Goal: Navigation & Orientation: Find specific page/section

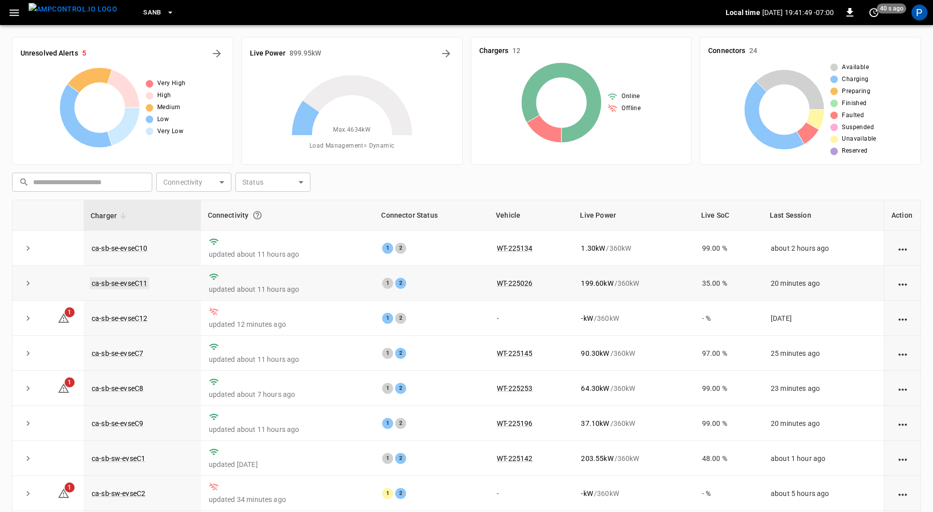
scroll to position [84, 0]
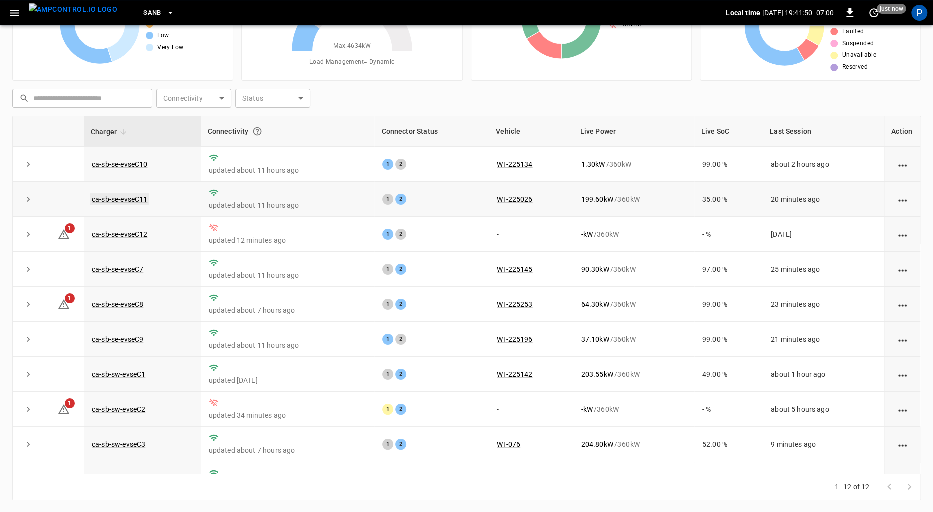
click at [132, 196] on link "ca-sb-se-evseC11" at bounding box center [120, 199] width 60 height 12
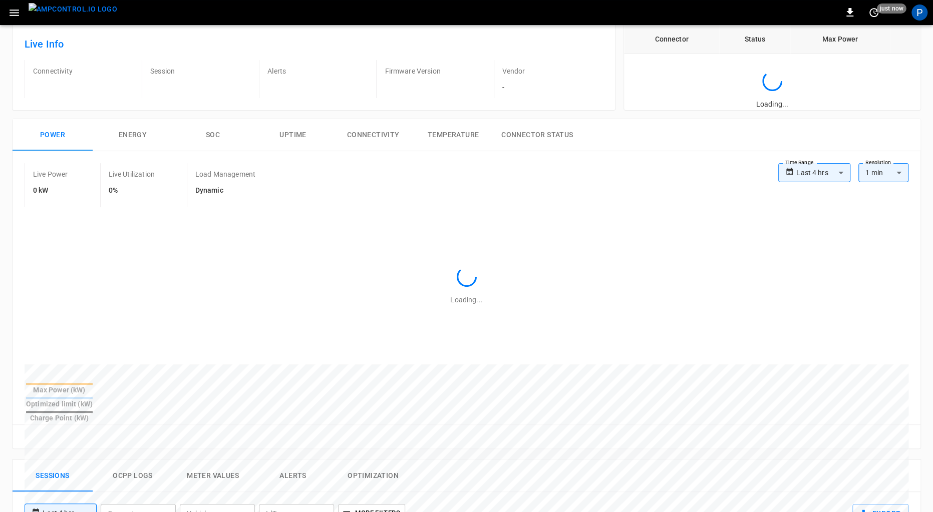
scroll to position [463, 0]
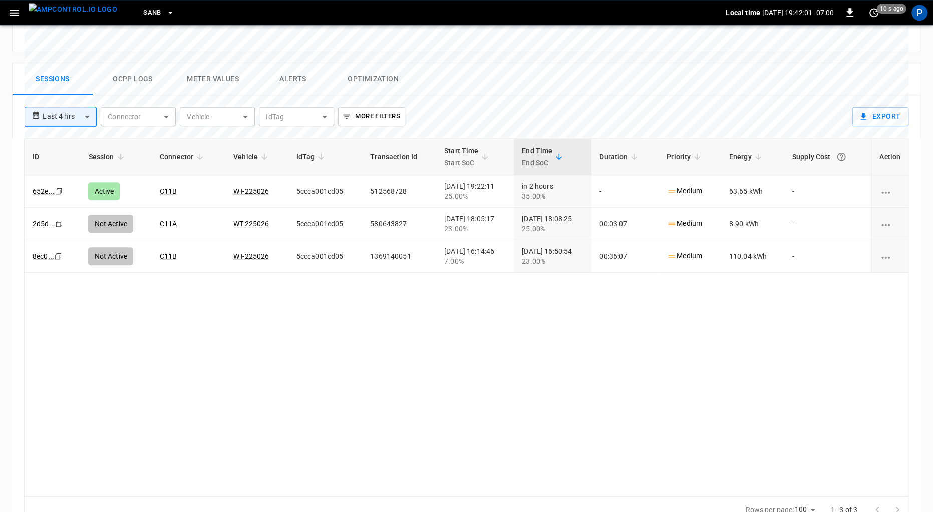
click at [68, 4] on img "menu" at bounding box center [73, 9] width 89 height 13
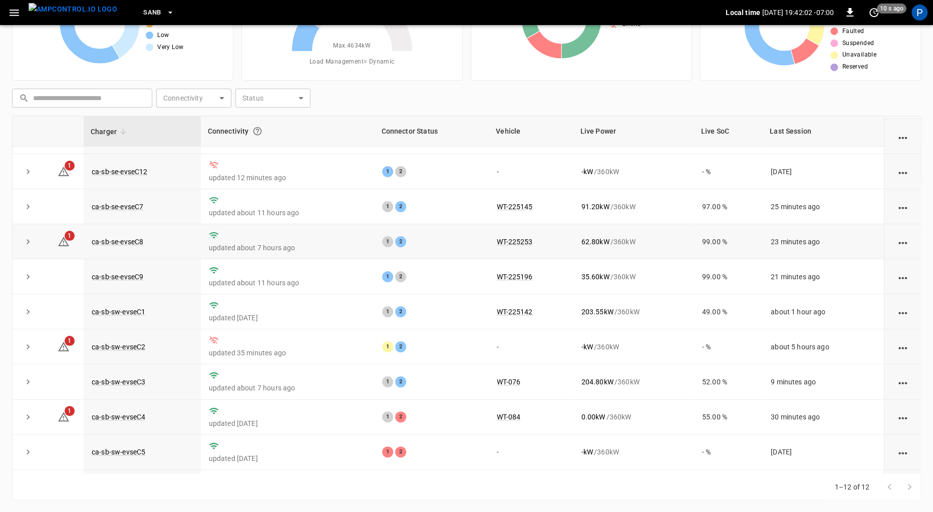
scroll to position [93, 0]
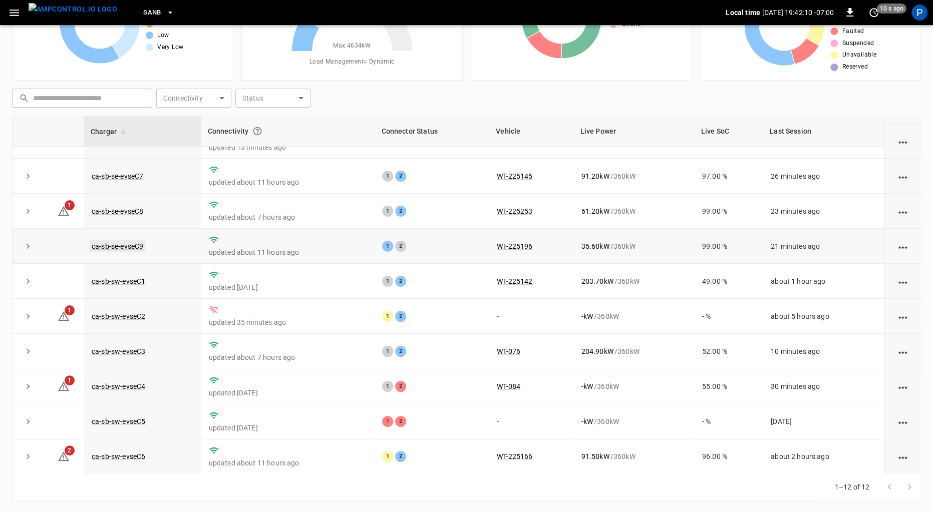
click at [131, 244] on link "ca-sb-se-evseC9" at bounding box center [118, 246] width 56 height 12
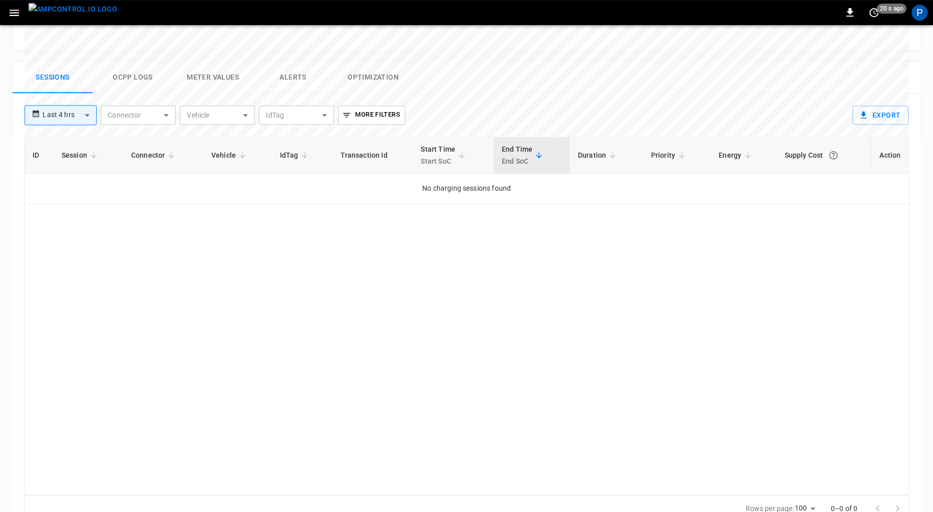
scroll to position [463, 0]
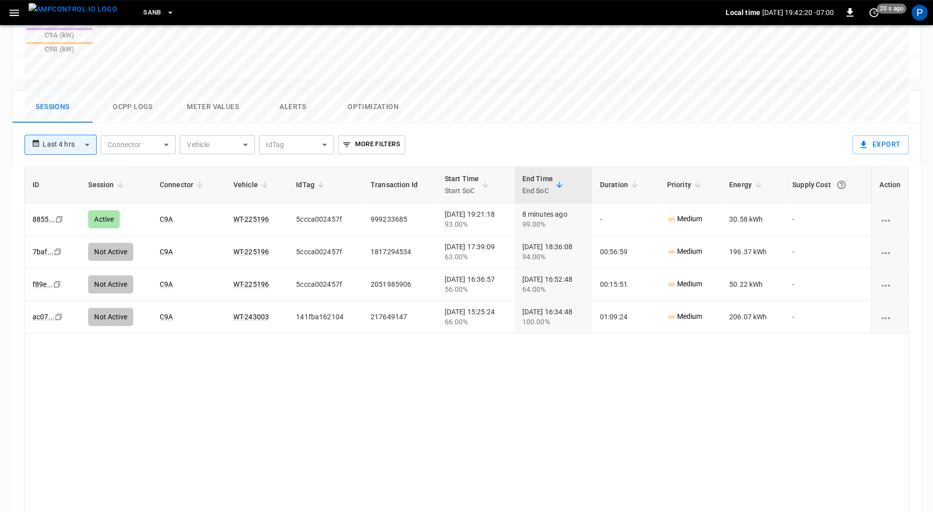
click at [81, 16] on img "menu" at bounding box center [73, 9] width 89 height 13
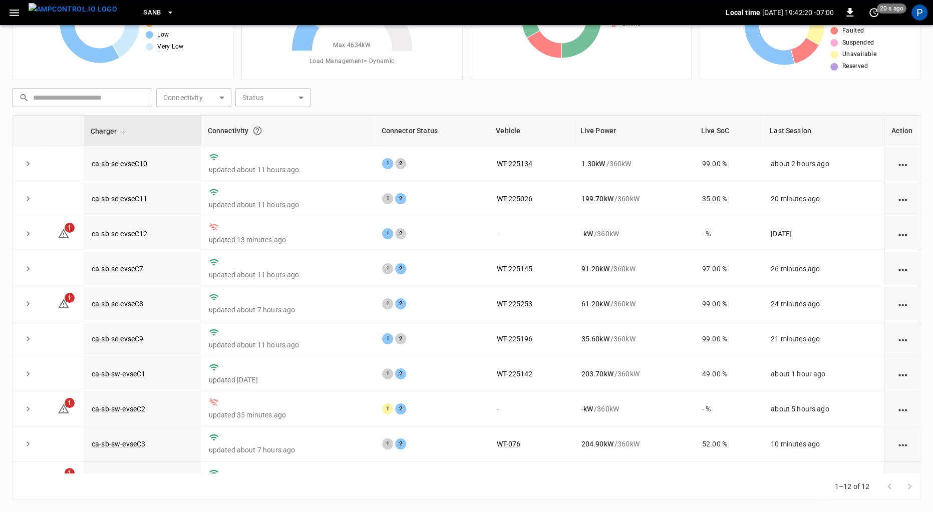
scroll to position [84, 0]
click at [125, 302] on link "ca-sb-se-evseC8" at bounding box center [118, 305] width 56 height 12
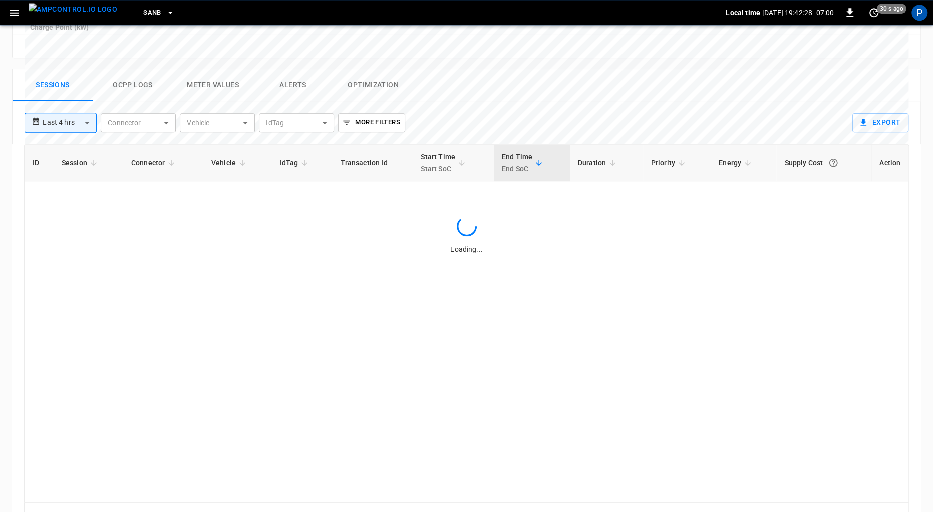
scroll to position [462, 0]
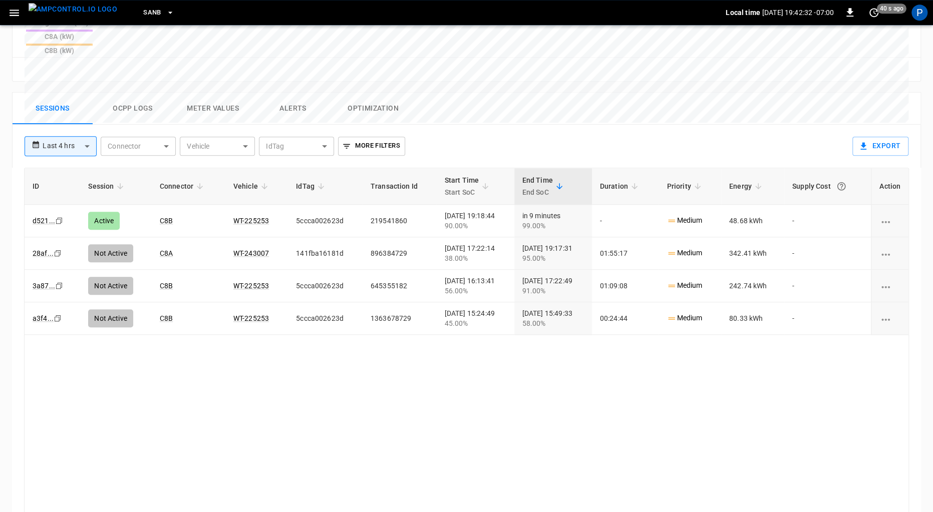
click at [67, 9] on img "menu" at bounding box center [73, 9] width 89 height 13
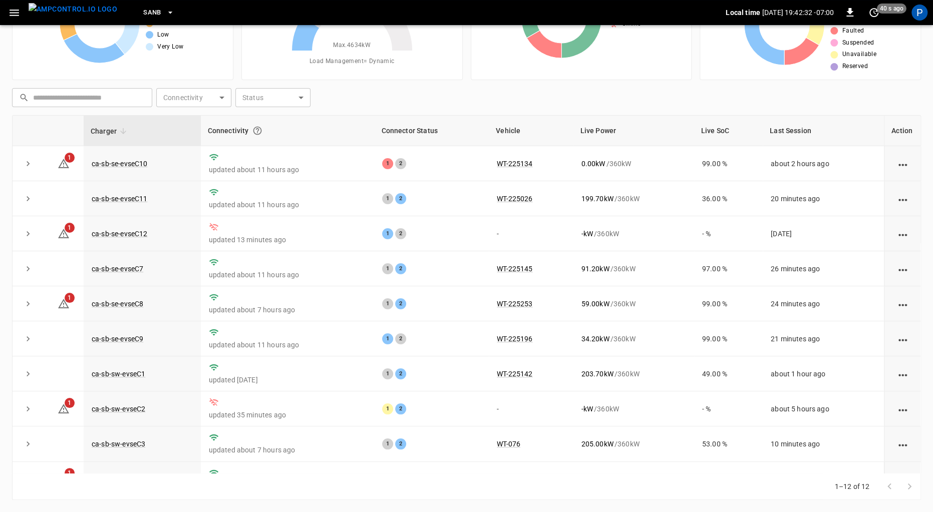
scroll to position [84, 0]
